Goal: Go to known website: Access a specific website the user already knows

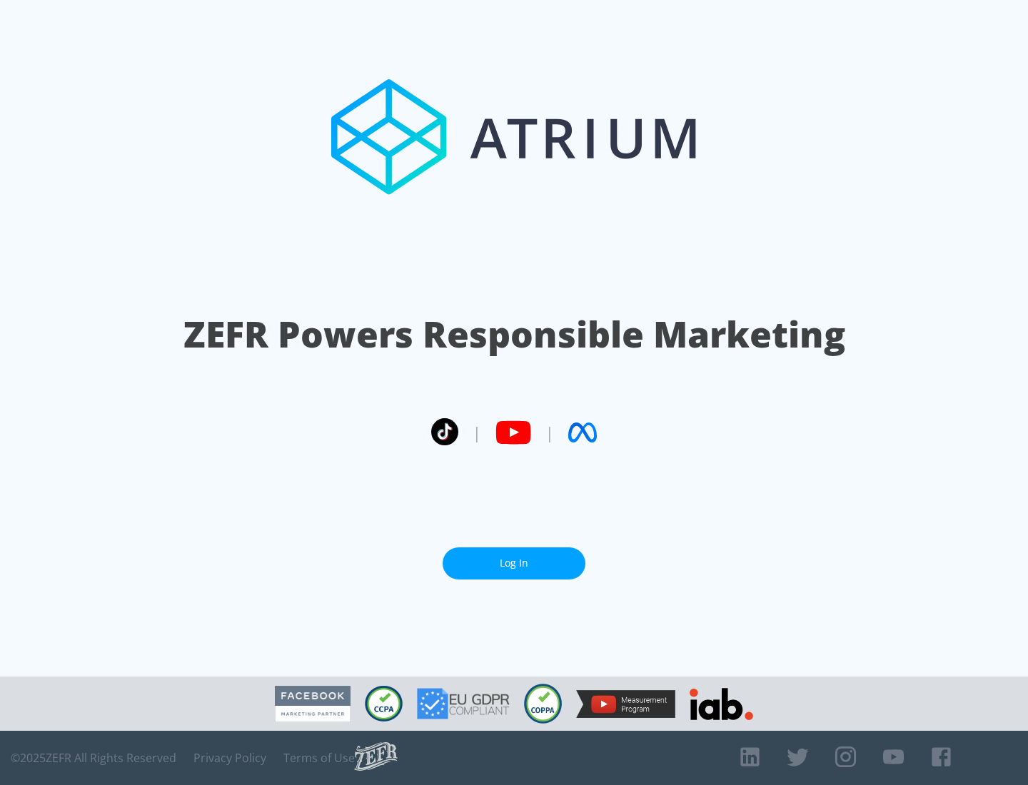
click at [514, 563] on link "Log In" at bounding box center [514, 564] width 143 height 32
